Goal: Find specific page/section

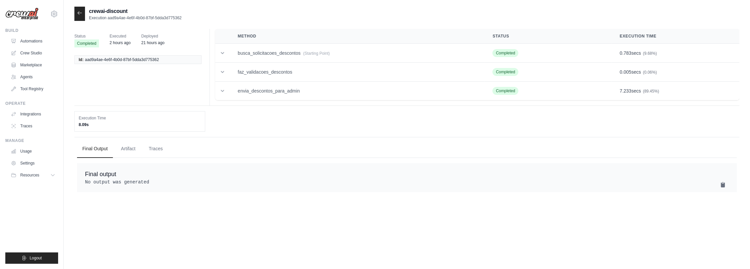
click at [78, 11] on icon at bounding box center [79, 12] width 5 height 5
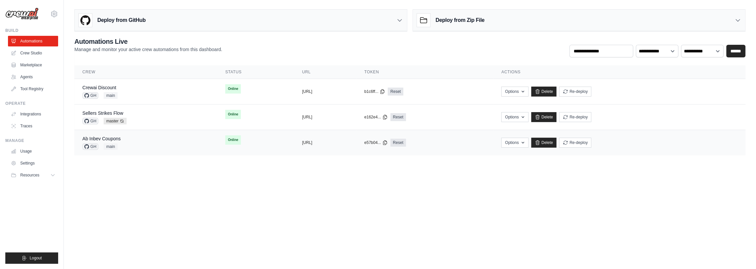
click at [133, 142] on div "Ab Inbev Coupons GH main" at bounding box center [145, 143] width 127 height 15
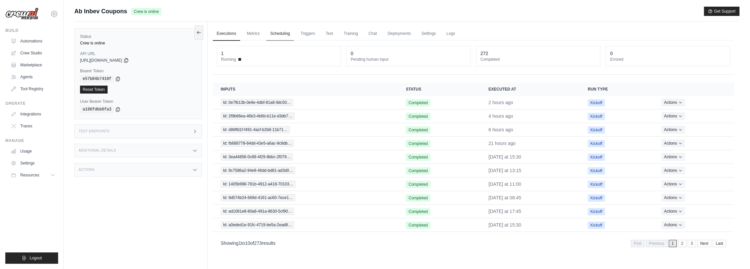
click at [274, 32] on link "Scheduling" at bounding box center [280, 34] width 28 height 14
